Goal: Information Seeking & Learning: Learn about a topic

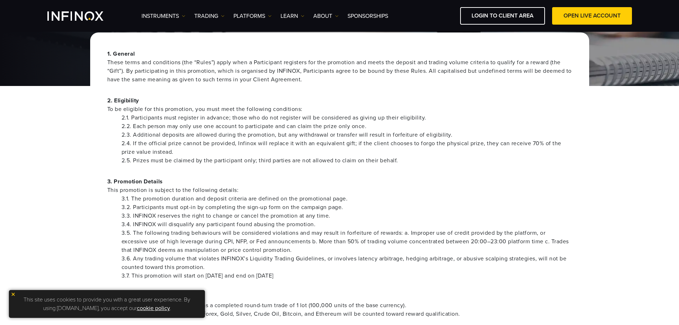
scroll to position [143, 0]
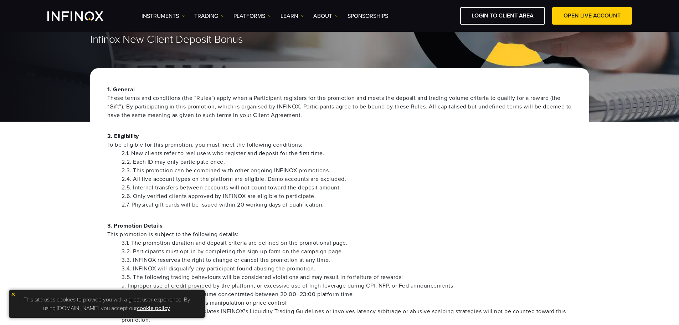
scroll to position [107, 0]
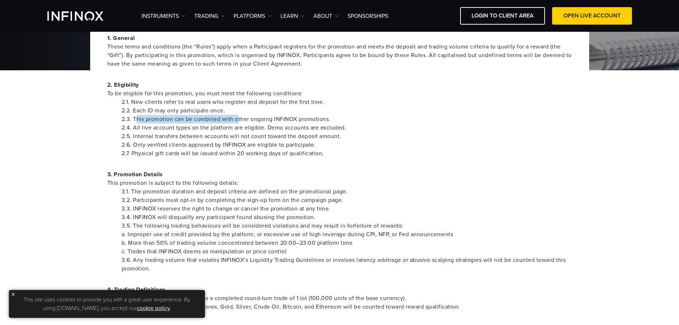
drag, startPoint x: 135, startPoint y: 118, endPoint x: 238, endPoint y: 118, distance: 102.6
click at [238, 118] on li "2.3. This promotion can be combined with other ongoing INFINOX promotions." at bounding box center [347, 119] width 450 height 9
click at [255, 120] on li "2.3. This promotion can be combined with other ongoing INFINOX promotions." at bounding box center [347, 119] width 450 height 9
drag, startPoint x: 134, startPoint y: 119, endPoint x: 258, endPoint y: 119, distance: 124.7
click at [258, 119] on li "2.3. This promotion can be combined with other ongoing INFINOX promotions." at bounding box center [347, 119] width 450 height 9
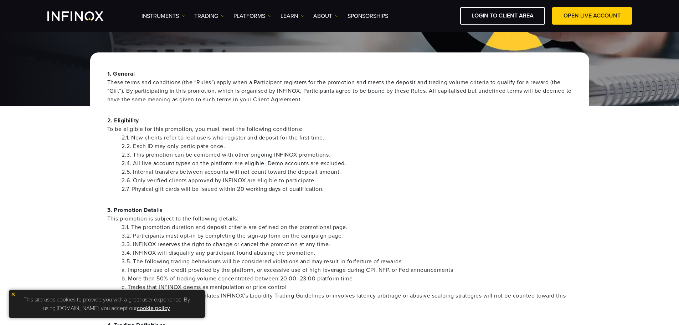
scroll to position [0, 0]
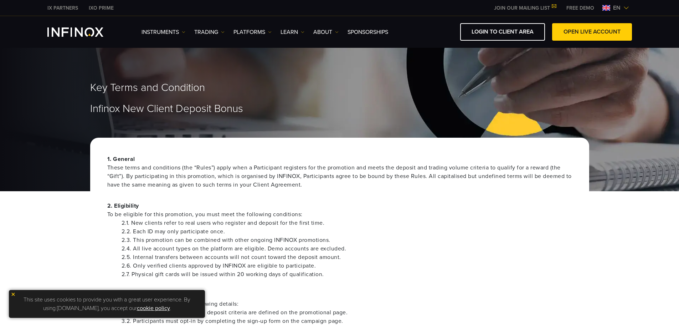
click at [13, 295] on img at bounding box center [13, 294] width 5 height 5
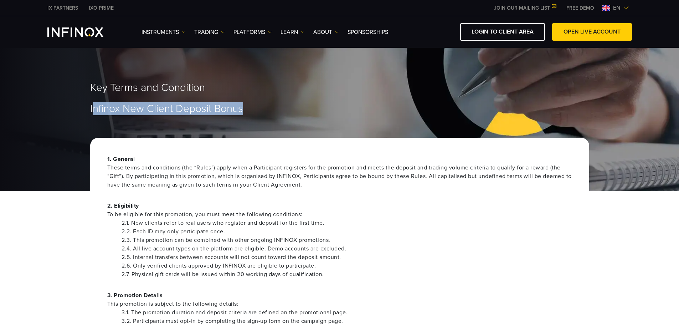
drag, startPoint x: 91, startPoint y: 110, endPoint x: 261, endPoint y: 112, distance: 170.0
click at [261, 112] on h1 "Infinox New Client Deposit Bonus" at bounding box center [339, 108] width 499 height 11
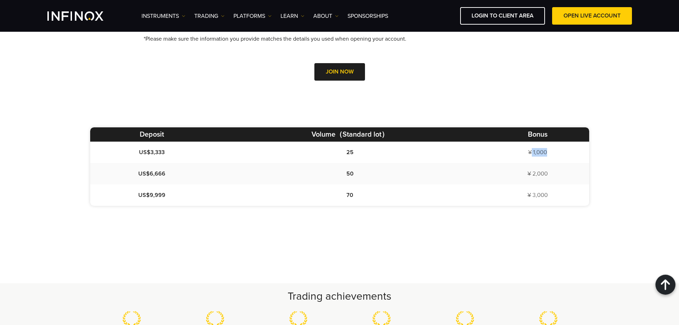
drag, startPoint x: 529, startPoint y: 153, endPoint x: 545, endPoint y: 160, distance: 17.6
click at [545, 160] on td "¥ 1,000" at bounding box center [537, 151] width 102 height 21
click at [544, 172] on span "¥ 2,000" at bounding box center [537, 173] width 20 height 7
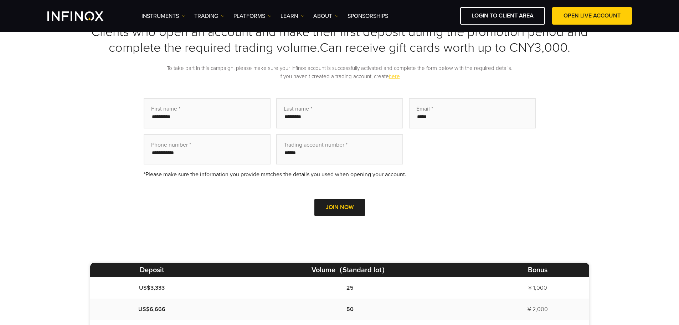
scroll to position [249, 0]
